Goal: Entertainment & Leisure: Consume media (video, audio)

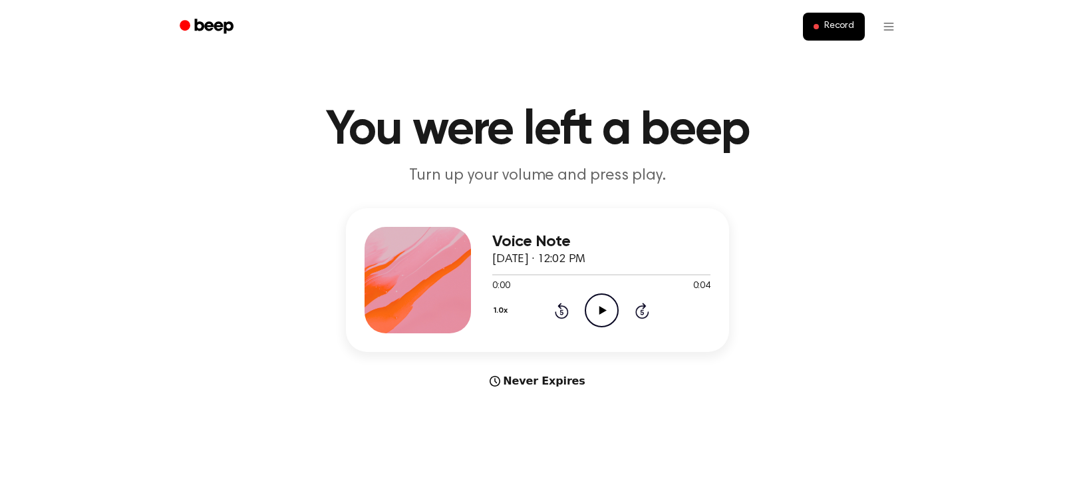
click at [601, 307] on icon "Play Audio" at bounding box center [602, 310] width 34 height 34
click at [600, 322] on icon "Play Audio" at bounding box center [602, 310] width 34 height 34
click at [597, 311] on icon "Play Audio" at bounding box center [602, 310] width 34 height 34
click at [601, 326] on circle at bounding box center [601, 310] width 33 height 33
click at [614, 306] on icon "Play Audio" at bounding box center [602, 310] width 34 height 34
